Goal: Book appointment/travel/reservation

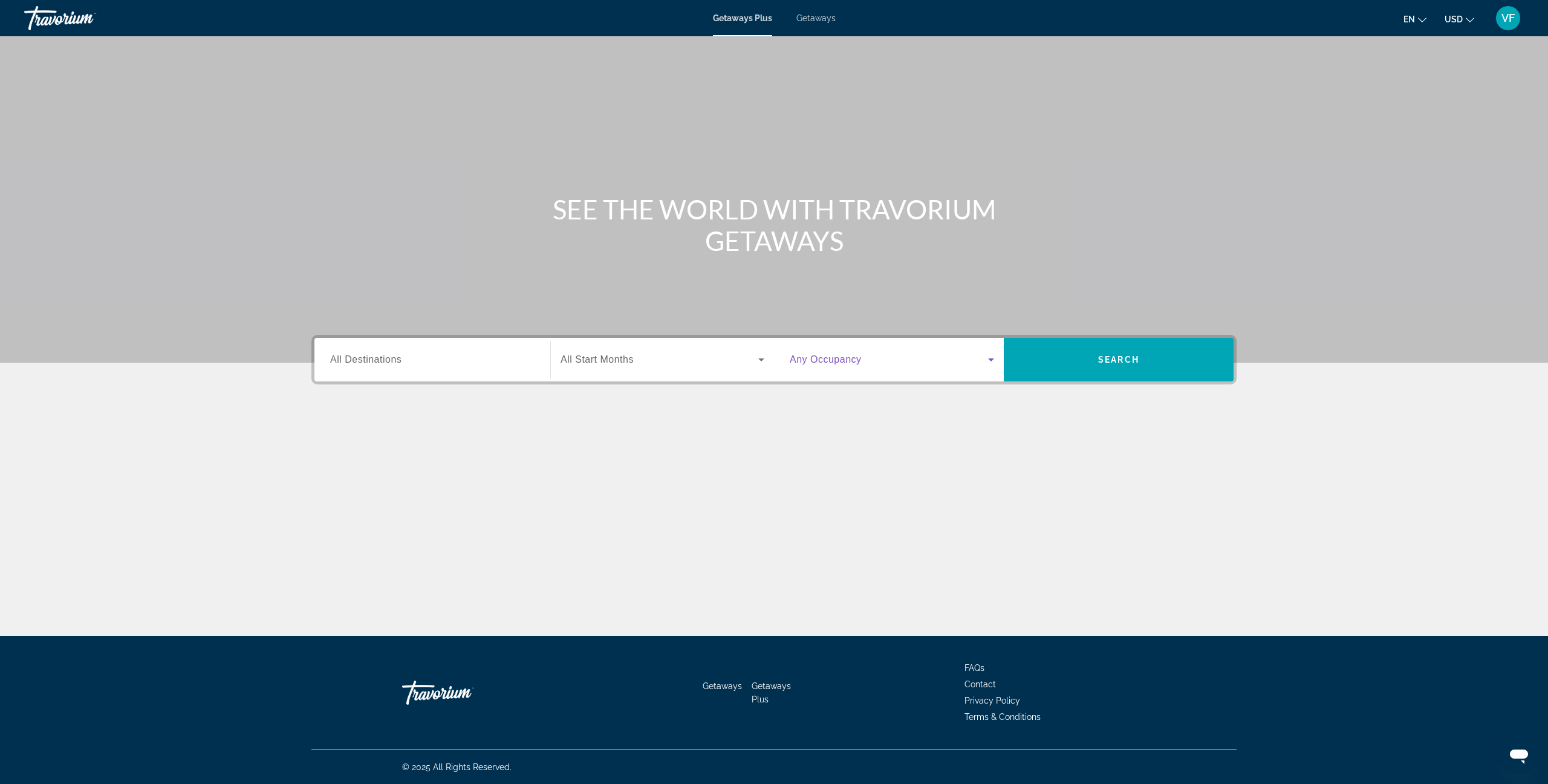
click at [984, 357] on icon "Search widget" at bounding box center [991, 360] width 14 height 14
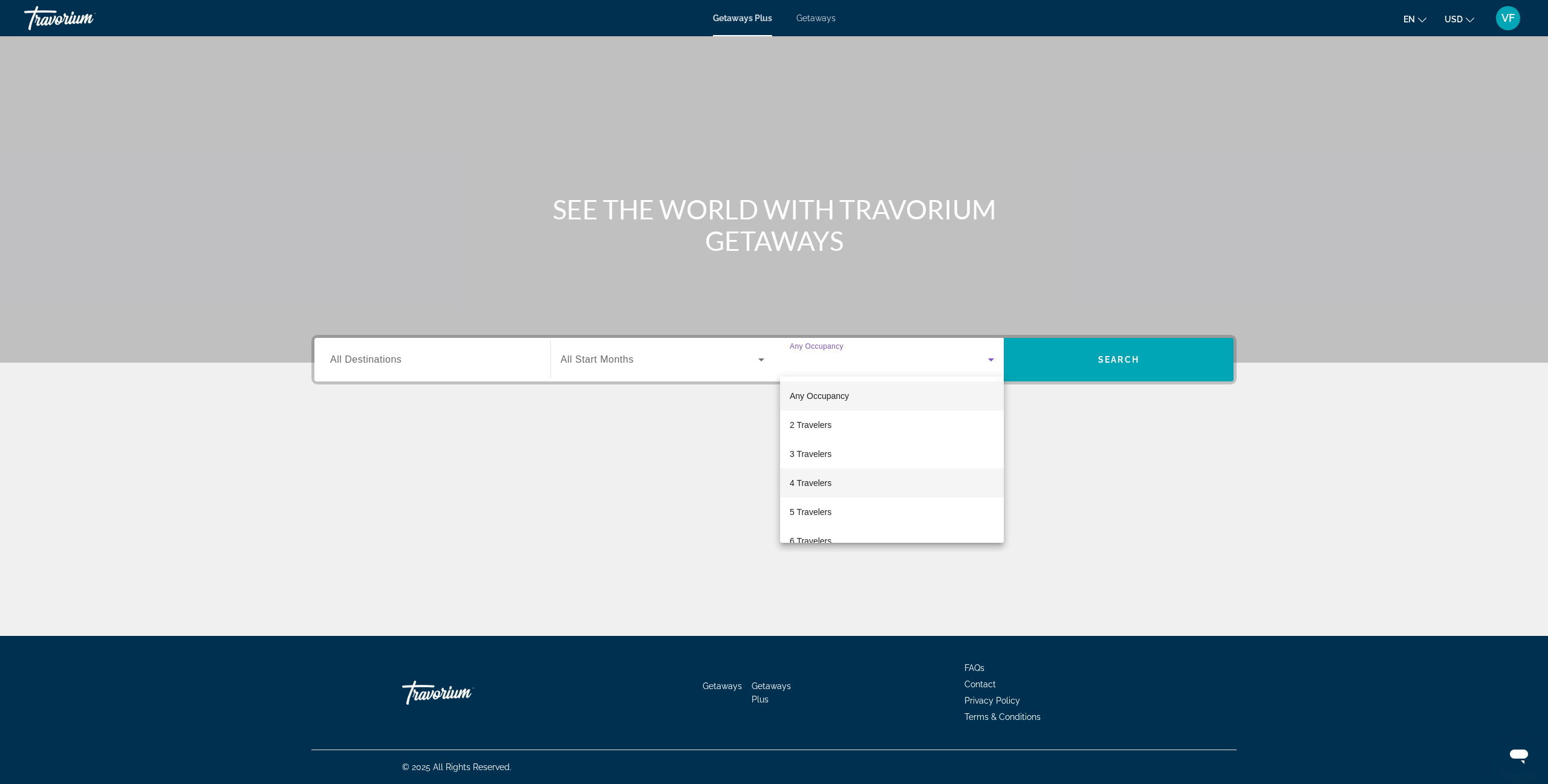
click at [919, 481] on mat-option "4 Travelers" at bounding box center [891, 483] width 223 height 29
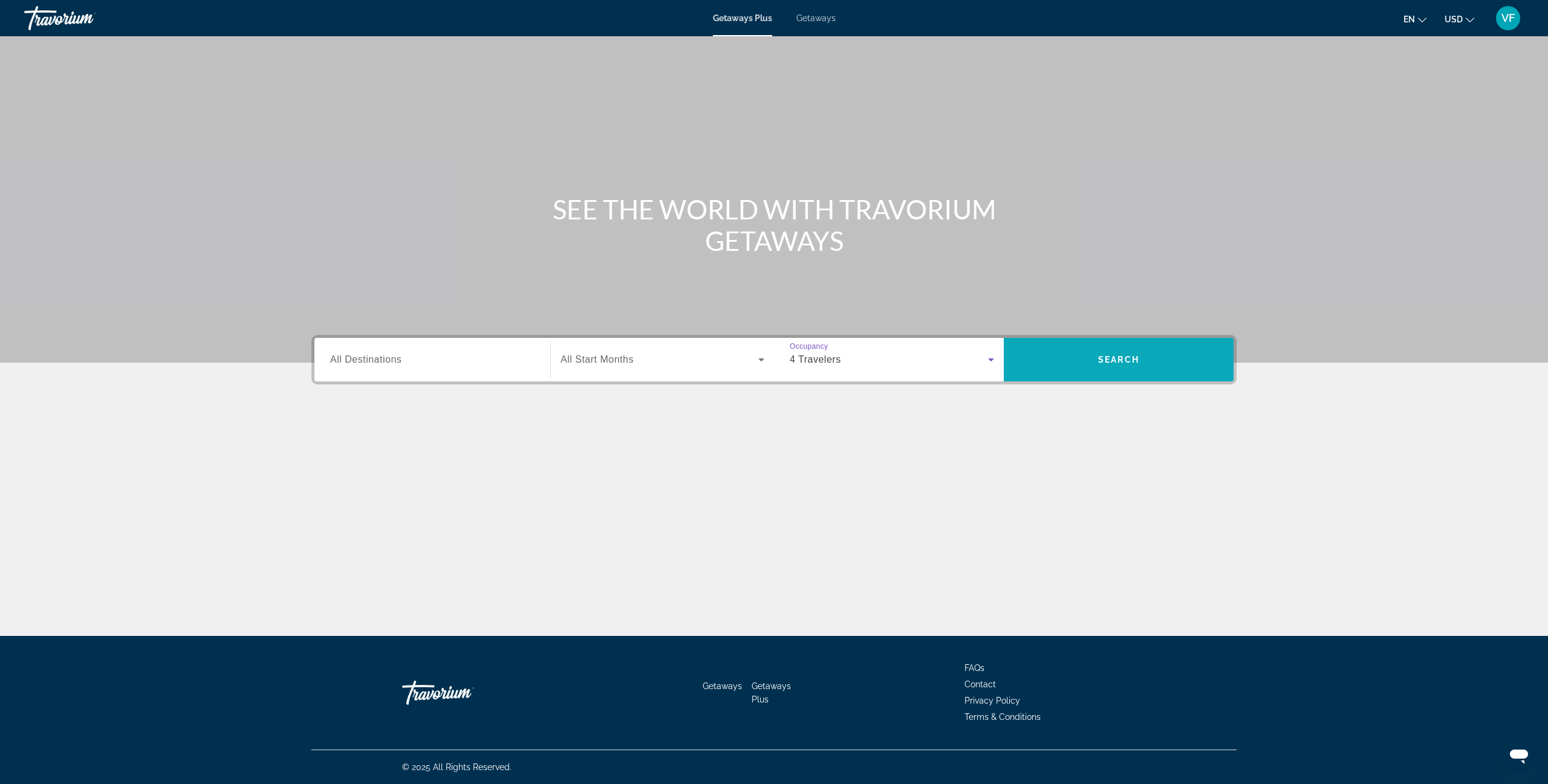
click at [1072, 358] on span "Search widget" at bounding box center [1119, 359] width 230 height 29
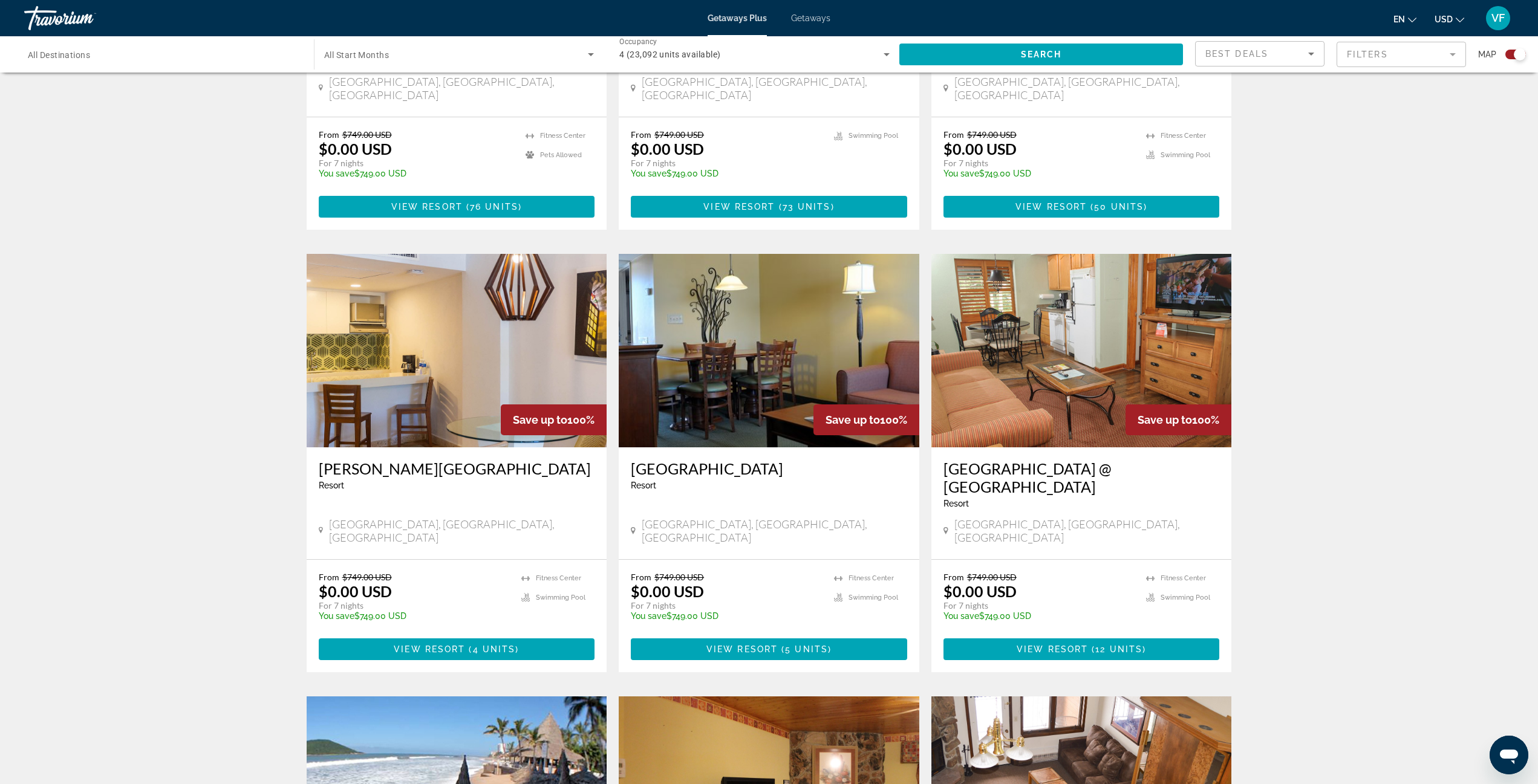
scroll to position [432, 0]
